Goal: Find specific page/section: Find specific page/section

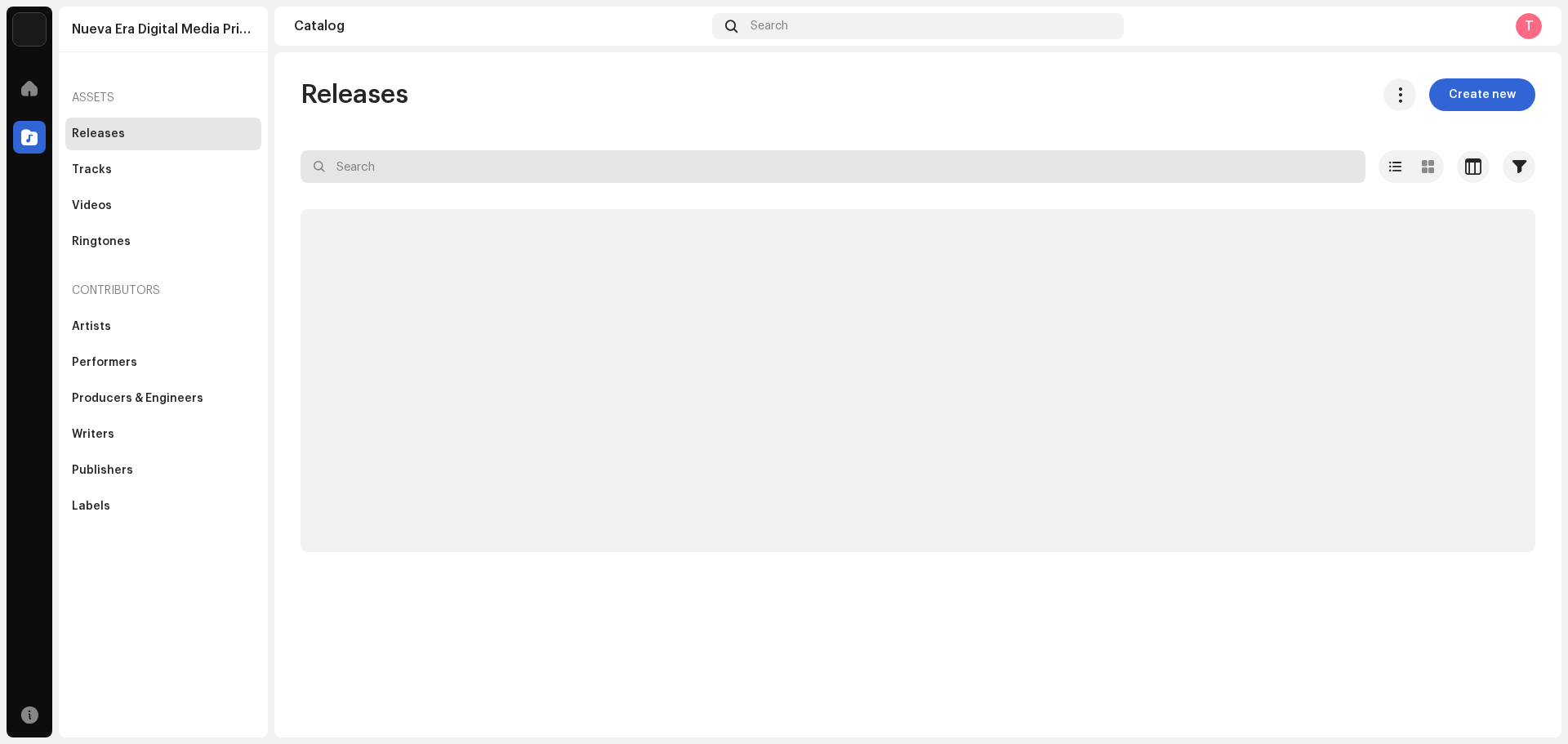
click at [379, 162] on input "text" at bounding box center [833, 167] width 1065 height 33
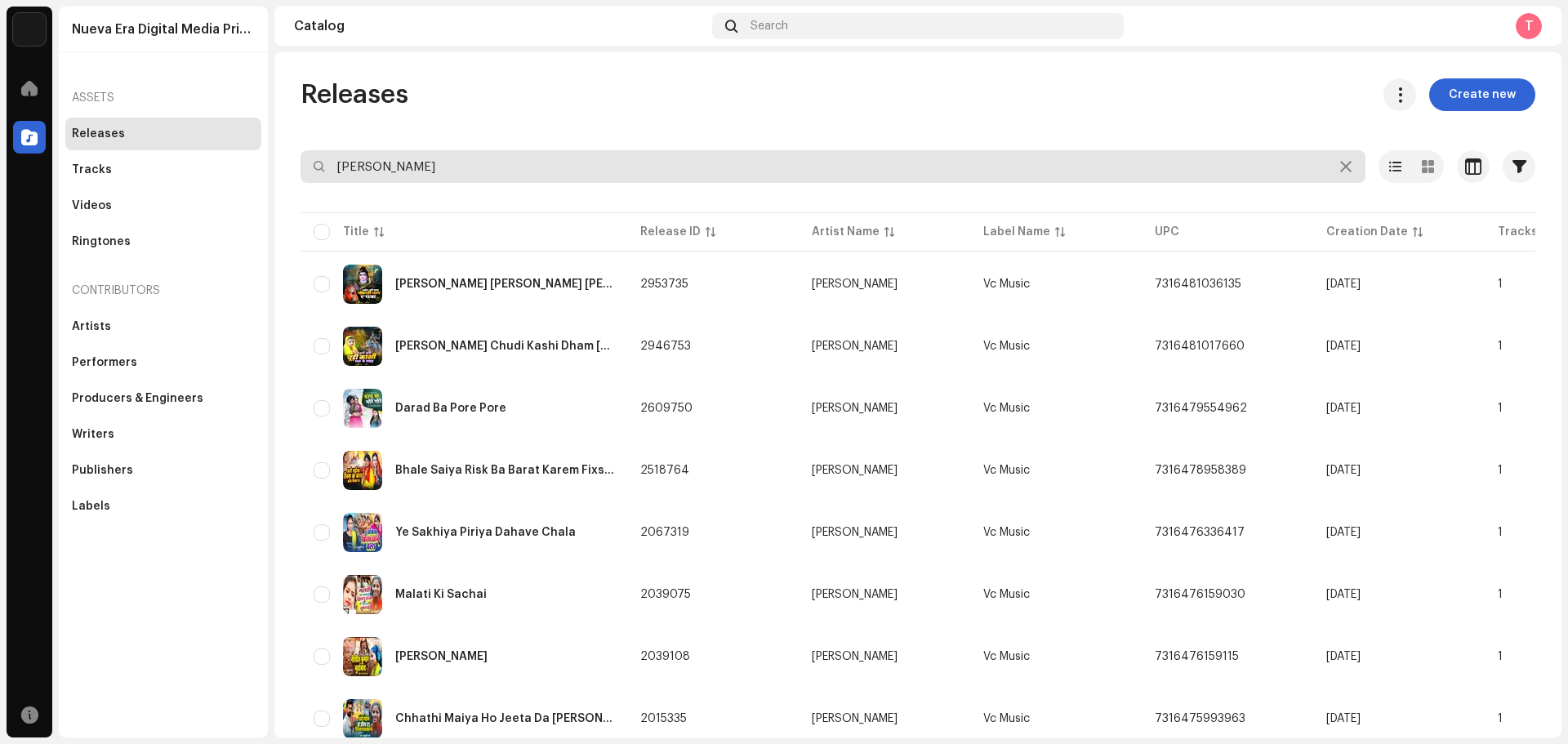
scroll to position [326, 0]
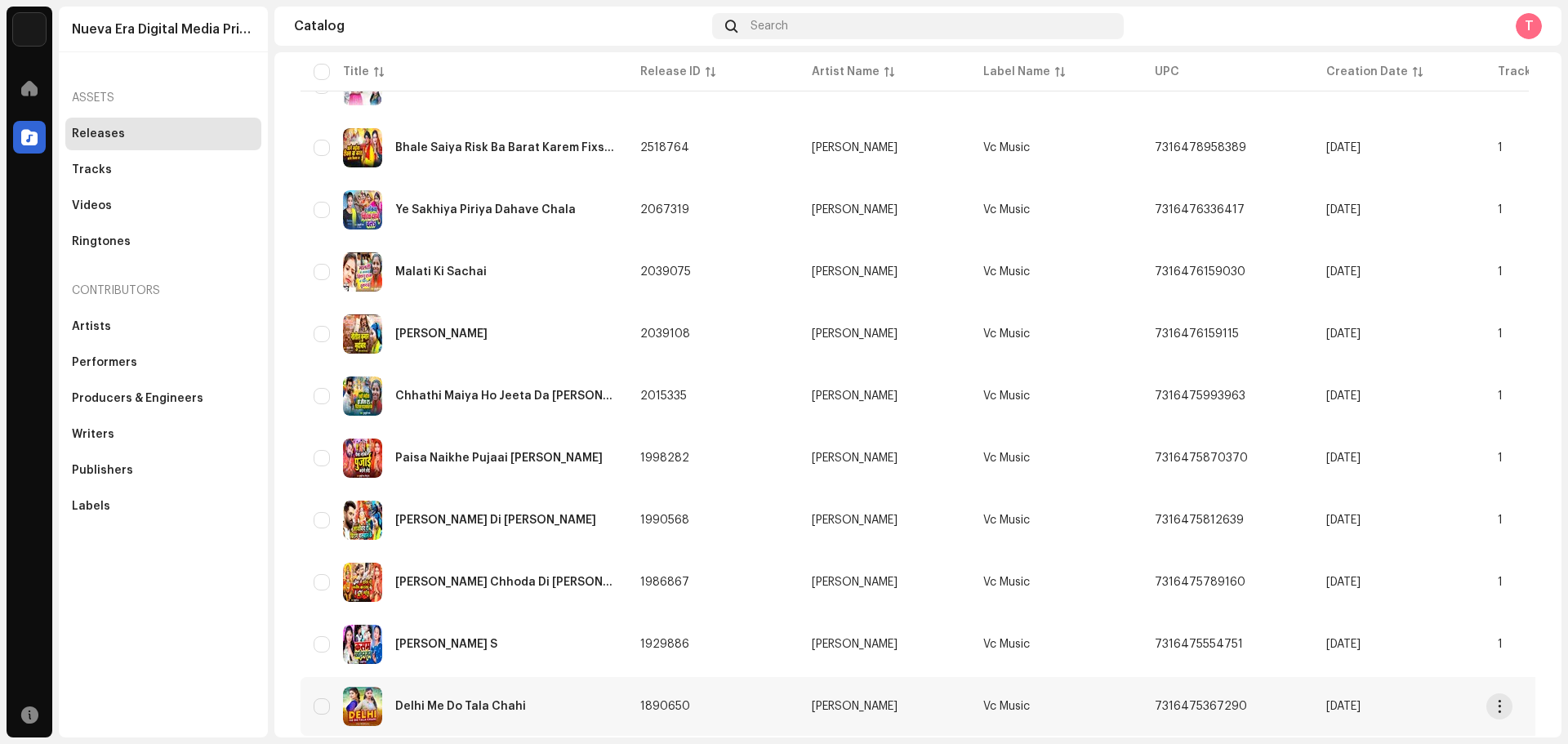
type input "[PERSON_NAME]"
click at [508, 685] on td "Delhi Me Do Tala Chahi" at bounding box center [464, 706] width 326 height 59
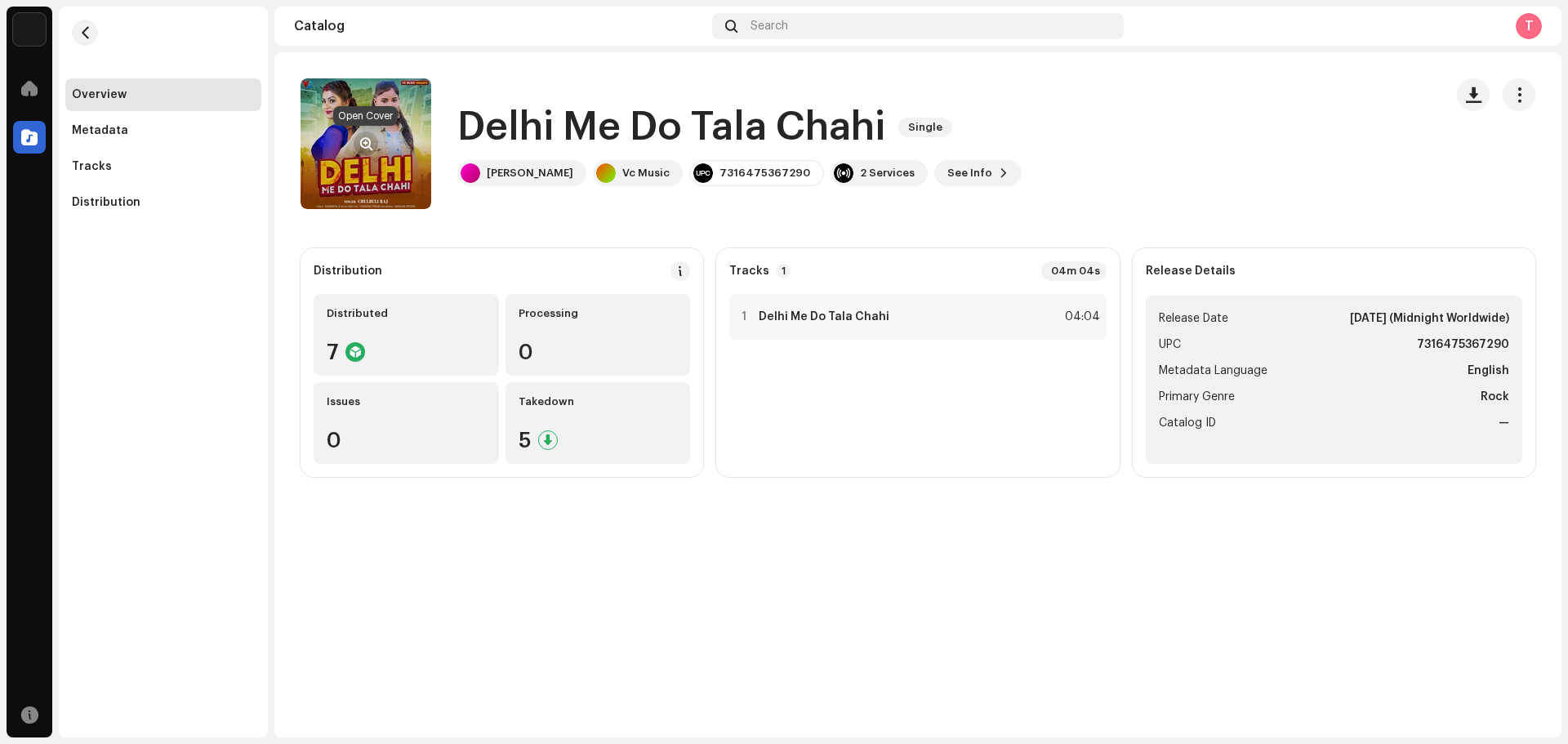
click at [367, 148] on span "button" at bounding box center [366, 143] width 13 height 13
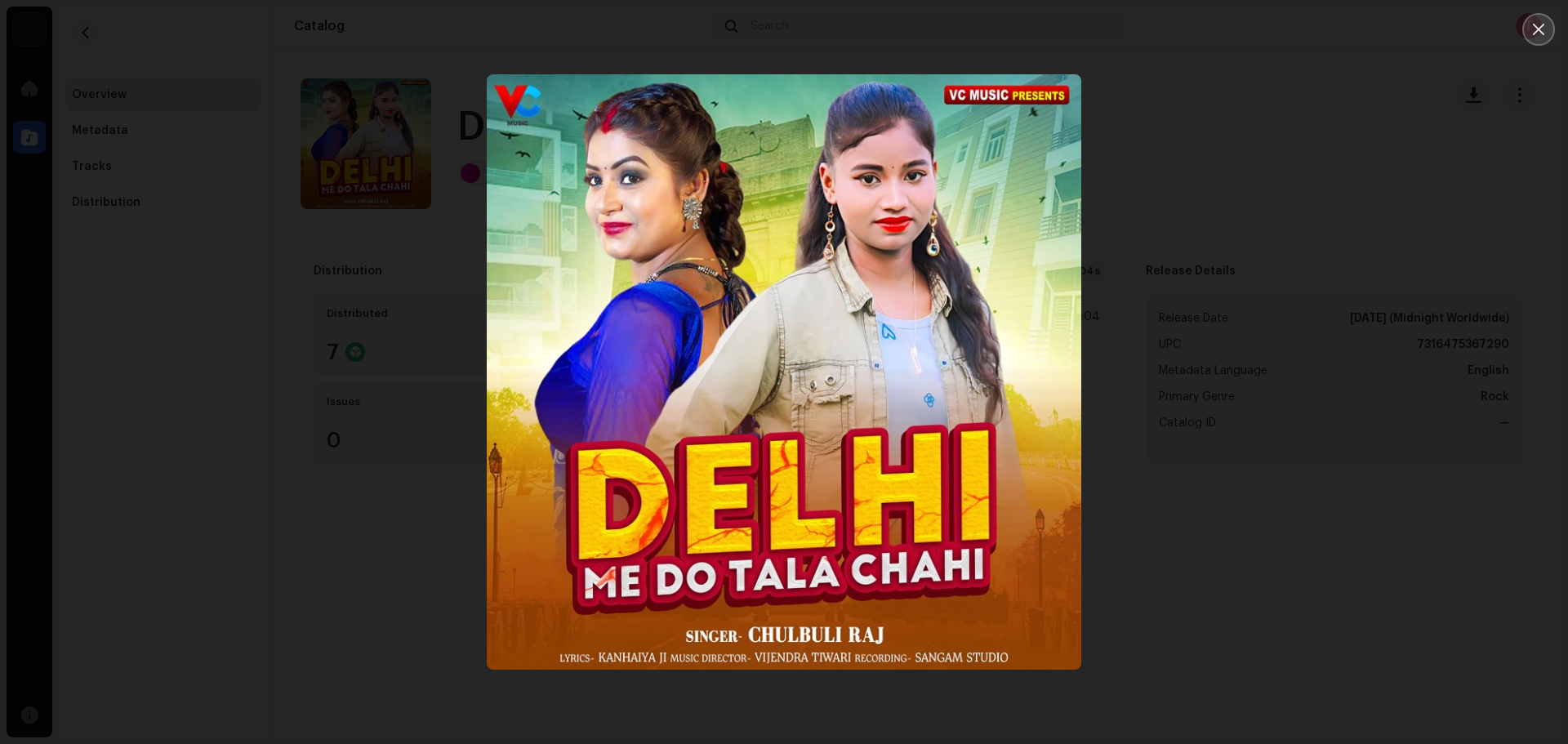
click at [1542, 24] on icon "Close" at bounding box center [1538, 29] width 15 height 14
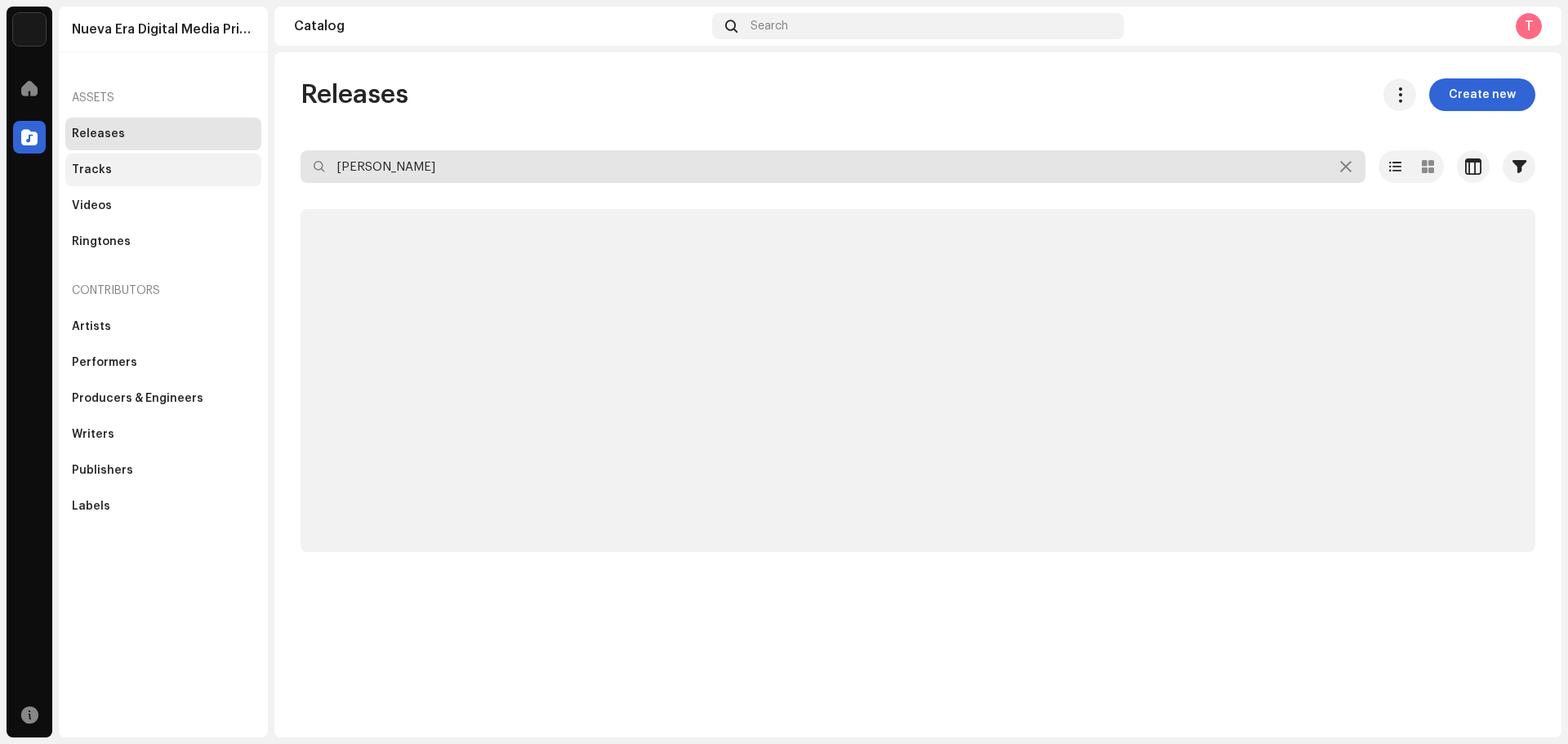
drag, startPoint x: 447, startPoint y: 169, endPoint x: 259, endPoint y: 164, distance: 188.1
click at [259, 164] on div "Nueva Era Digital Media Private Limited Home Catalog Resources Nueva Era Digita…" at bounding box center [784, 372] width 1568 height 744
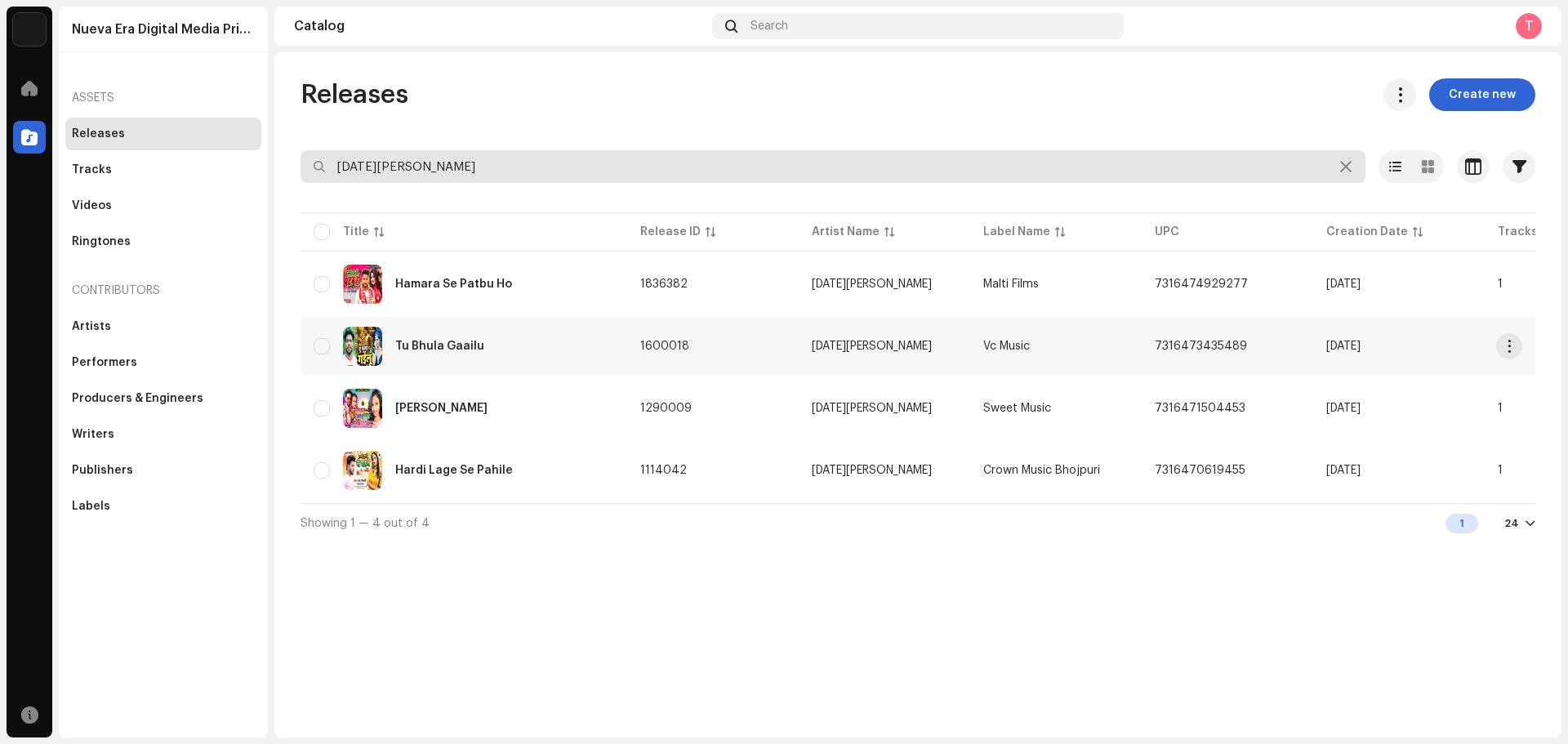
type input "[DATE][PERSON_NAME]"
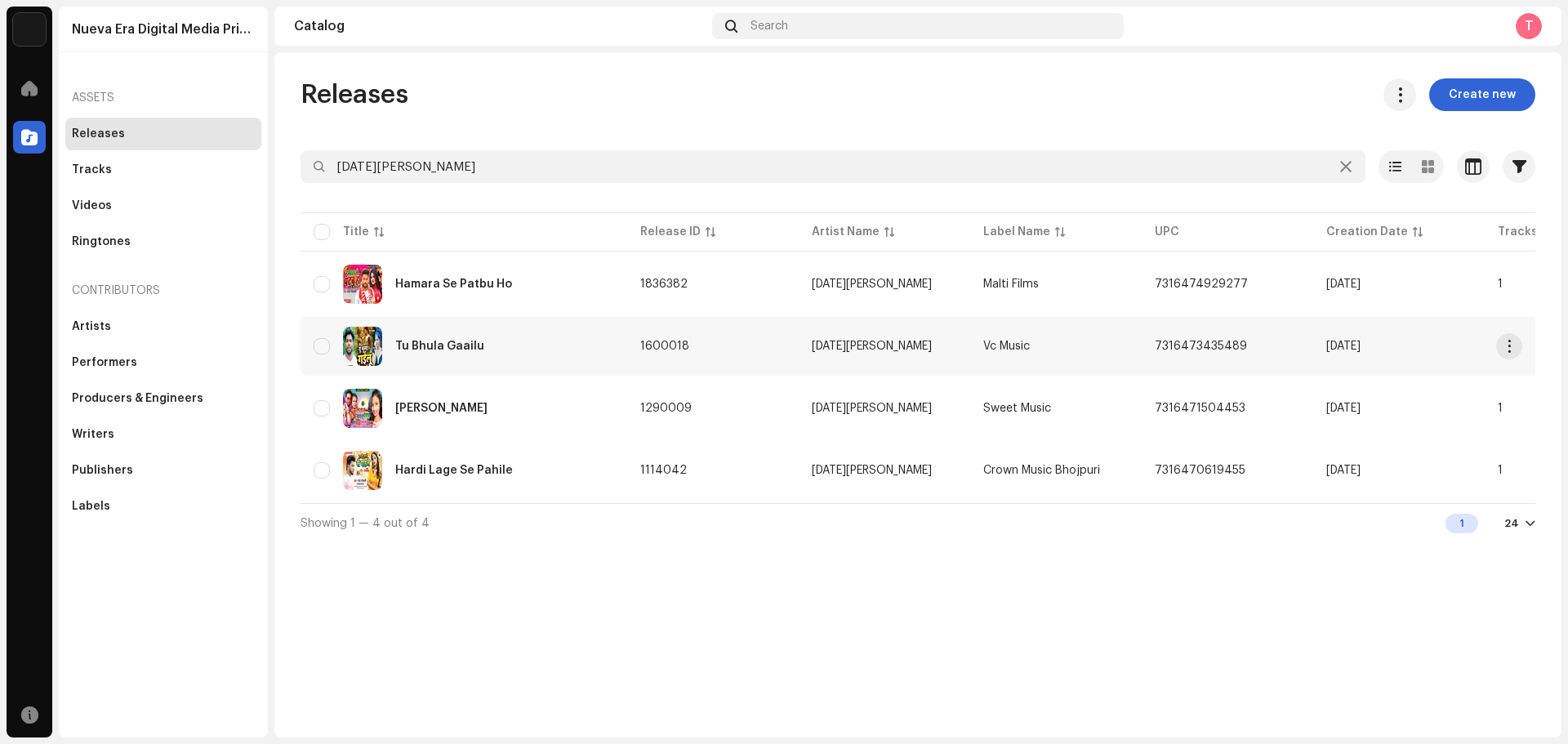
click at [361, 348] on img at bounding box center [362, 345] width 39 height 39
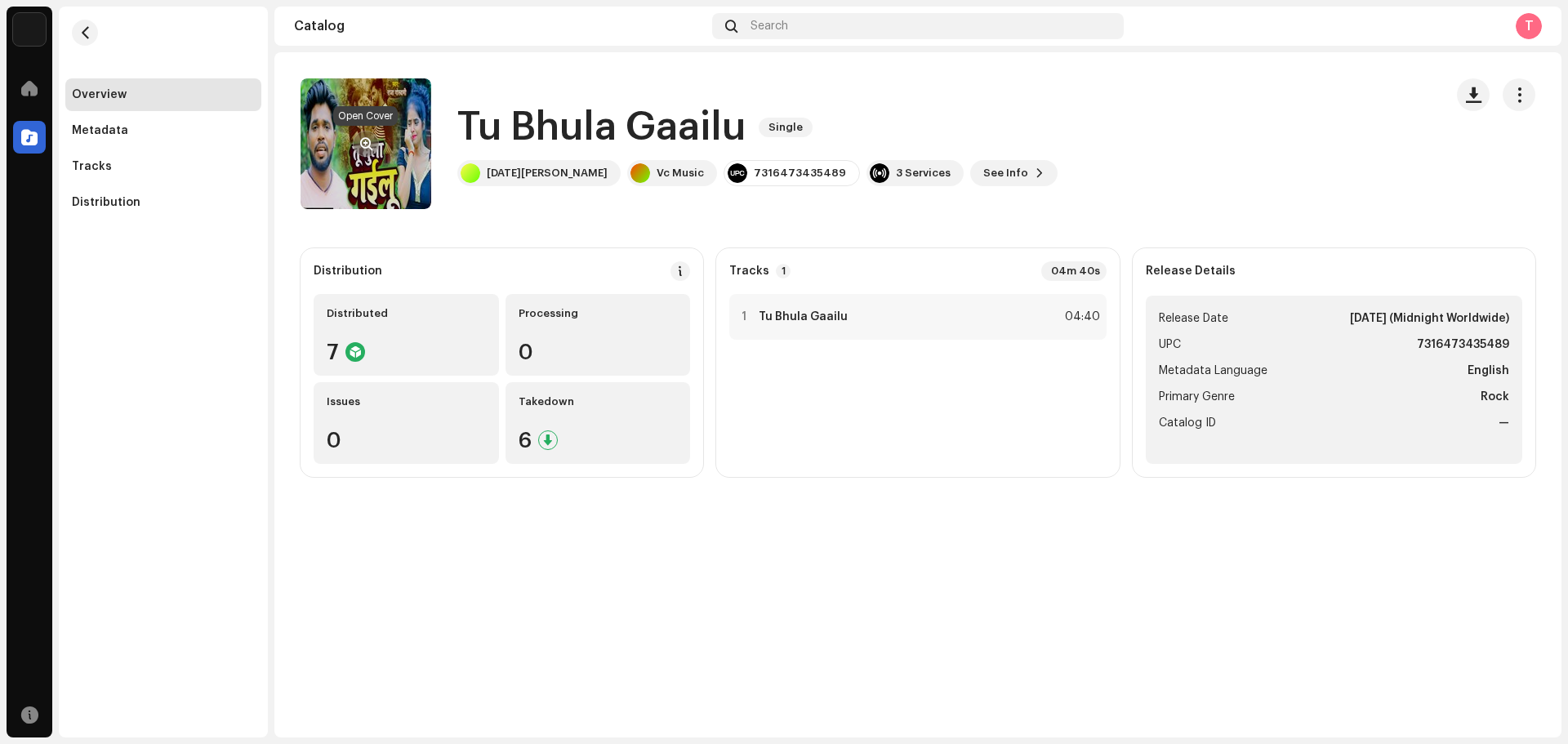
click at [365, 146] on span "button" at bounding box center [366, 143] width 13 height 13
